Goal: Transaction & Acquisition: Book appointment/travel/reservation

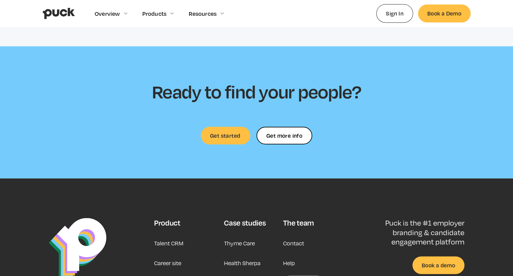
scroll to position [1416, 0]
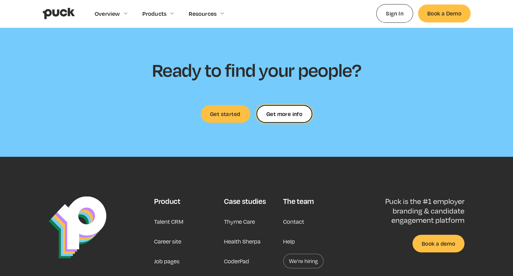
click at [290, 112] on link "Get more info" at bounding box center [285, 114] width 56 height 18
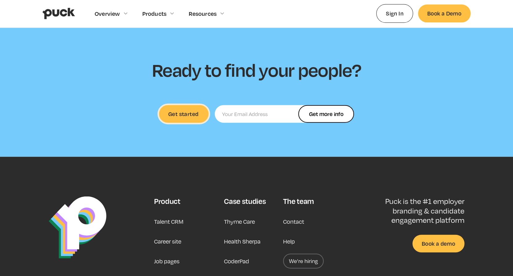
click at [167, 111] on link "Get started" at bounding box center [184, 114] width 50 height 18
